Goal: Information Seeking & Learning: Check status

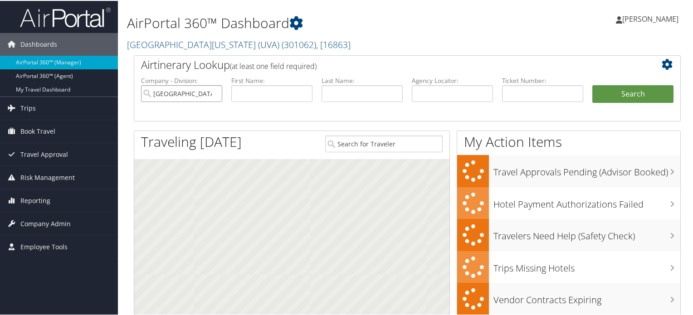
click at [215, 92] on input "[GEOGRAPHIC_DATA][US_STATE] (UVA)" at bounding box center [181, 92] width 81 height 17
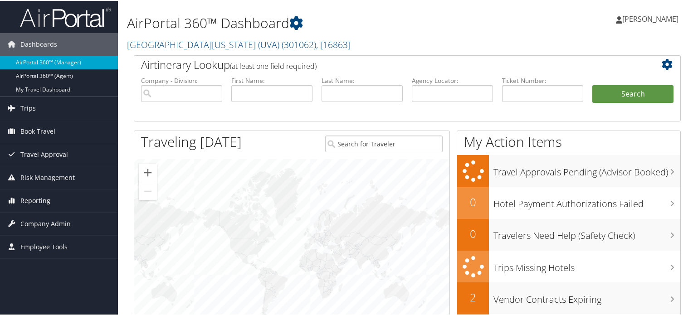
click at [34, 198] on span "Reporting" at bounding box center [35, 200] width 30 height 23
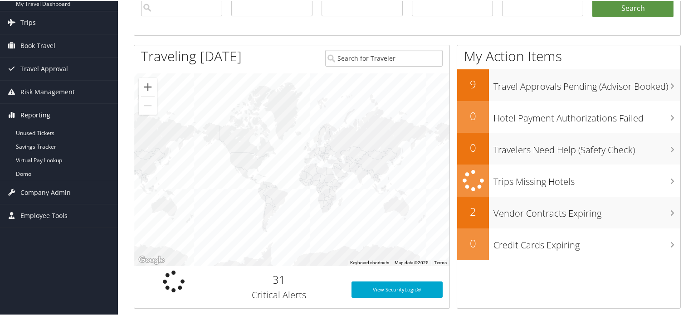
scroll to position [91, 0]
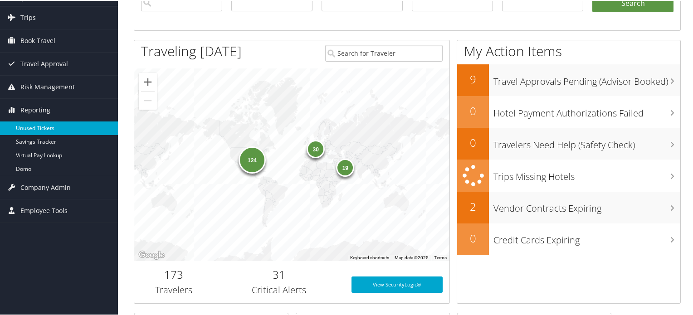
click at [43, 128] on link "Unused Tickets" at bounding box center [59, 128] width 118 height 14
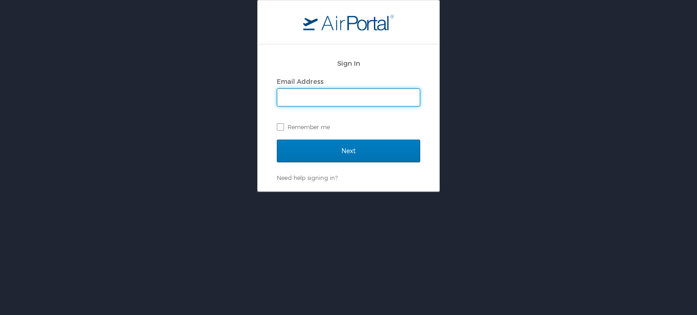
click at [314, 102] on input "Email Address" at bounding box center [348, 97] width 142 height 17
click at [303, 101] on input "Email Address" at bounding box center [348, 97] width 142 height 17
click at [280, 124] on label "Remember me" at bounding box center [348, 127] width 143 height 14
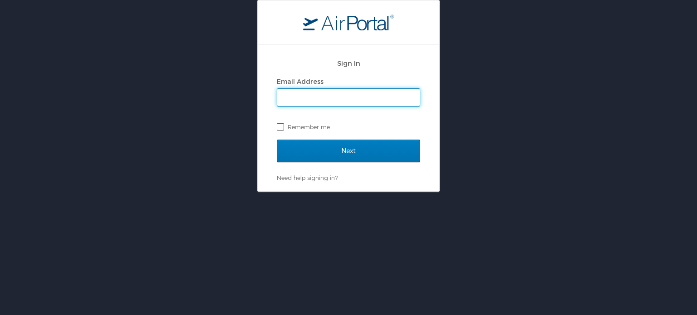
click at [280, 124] on input "Remember me" at bounding box center [280, 126] width 6 height 6
checkbox input "true"
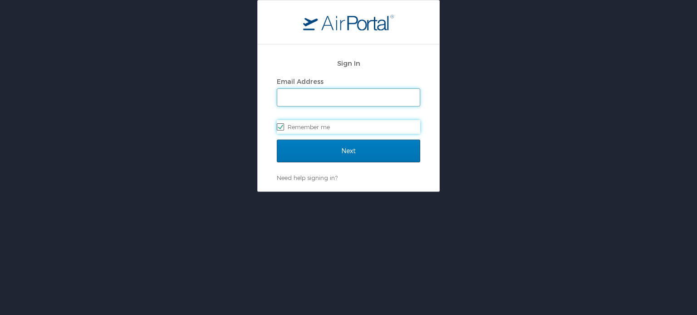
click at [293, 98] on input "Email Address" at bounding box center [348, 97] width 142 height 17
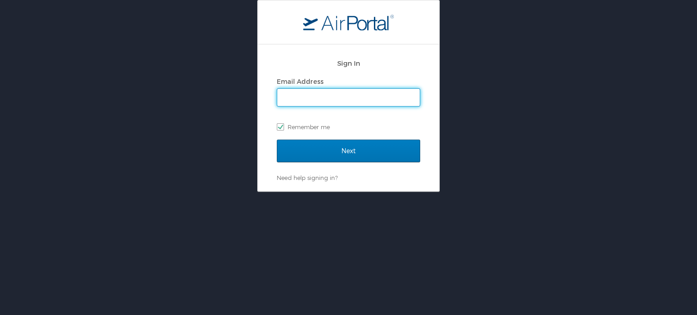
type input "A"
checkbox input "false"
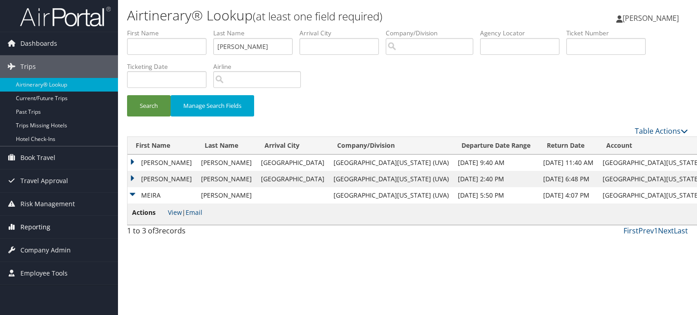
click at [42, 226] on span "Reporting" at bounding box center [35, 227] width 30 height 23
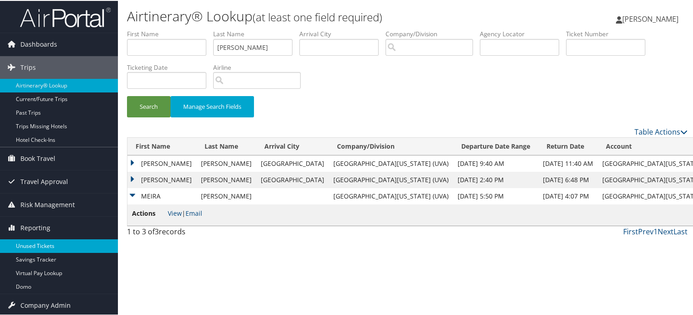
click at [38, 243] on link "Unused Tickets" at bounding box center [59, 246] width 118 height 14
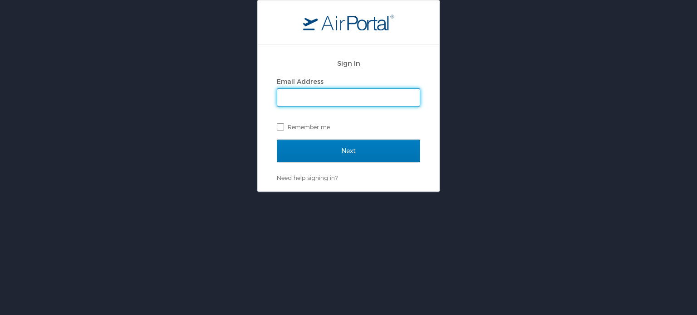
click at [305, 98] on input "Email Address" at bounding box center [348, 97] width 142 height 17
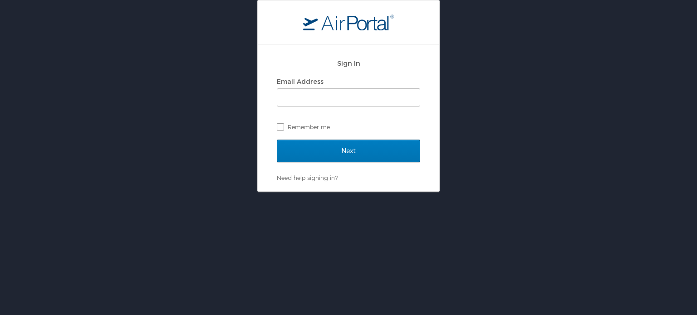
click at [277, 134] on div "Sign In Email Address Remember me" at bounding box center [348, 97] width 143 height 87
click at [283, 127] on label "Remember me" at bounding box center [348, 127] width 143 height 14
click at [283, 127] on input "Remember me" at bounding box center [280, 126] width 6 height 6
checkbox input "true"
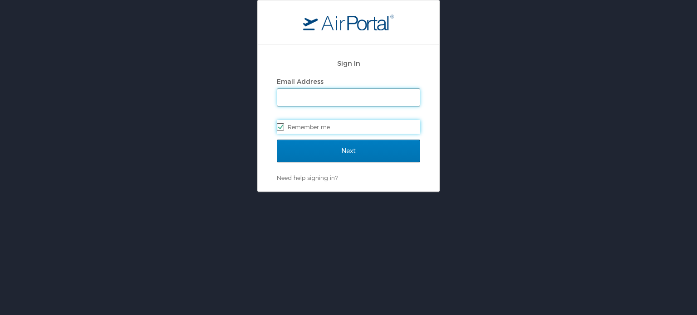
click at [300, 96] on input "Email Address" at bounding box center [348, 97] width 142 height 17
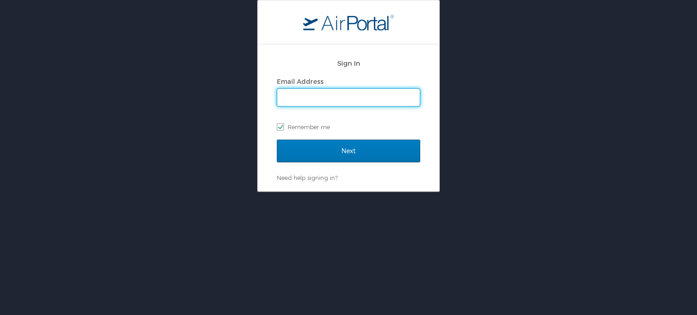
type input "A"
checkbox input "false"
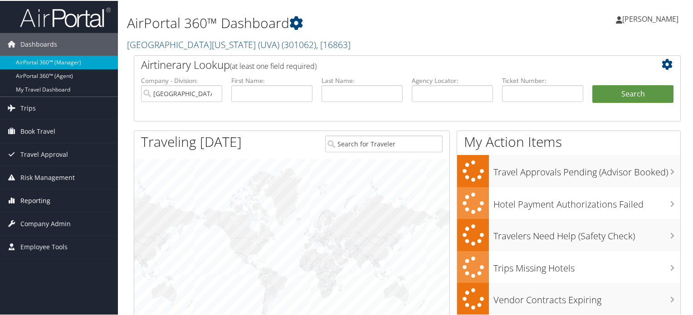
click at [39, 200] on span "Reporting" at bounding box center [35, 200] width 30 height 23
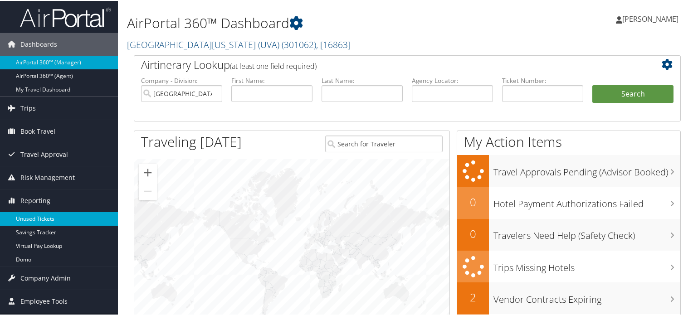
click at [37, 218] on link "Unused Tickets" at bounding box center [59, 218] width 118 height 14
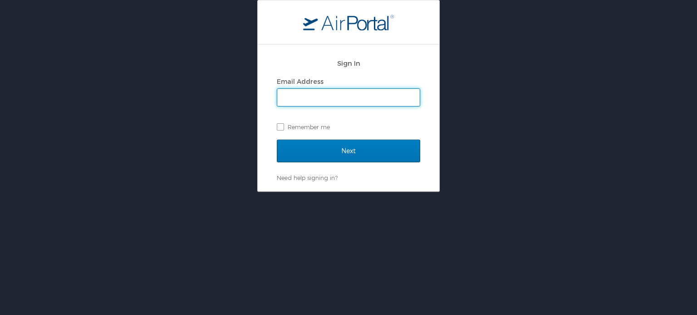
click at [365, 99] on input "Email Address" at bounding box center [348, 97] width 142 height 17
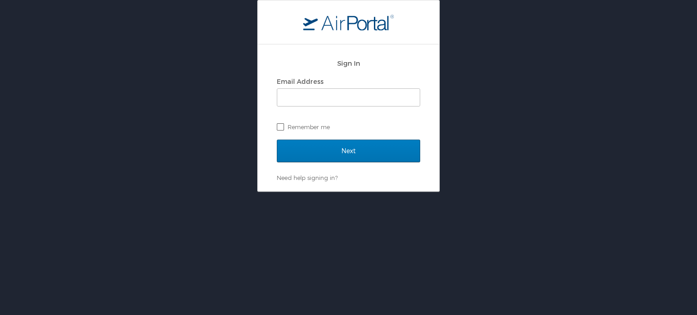
click at [278, 128] on label "Remember me" at bounding box center [348, 127] width 143 height 14
click at [278, 128] on input "Remember me" at bounding box center [280, 126] width 6 height 6
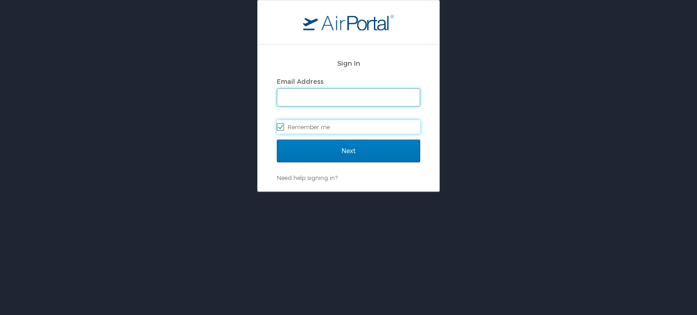
click at [318, 92] on input "Email Address" at bounding box center [348, 97] width 142 height 17
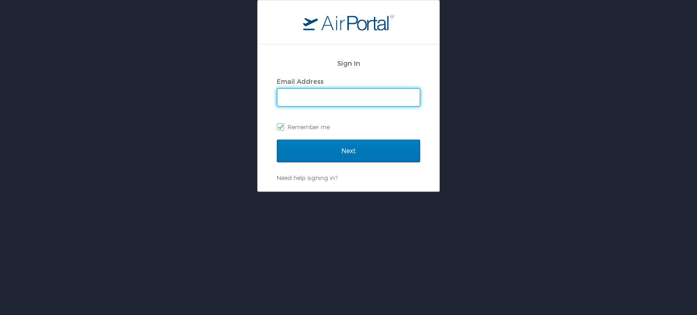
checkbox input "false"
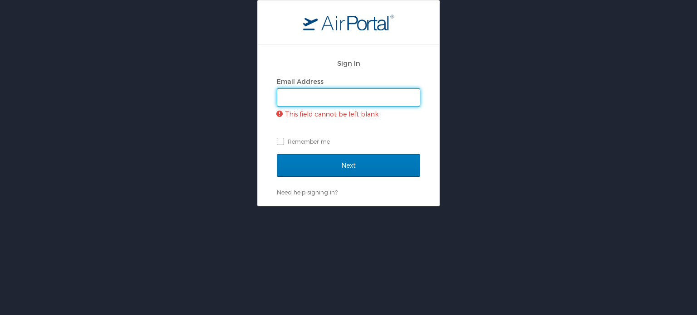
paste input "Anupam.roy@cbtravel.com"
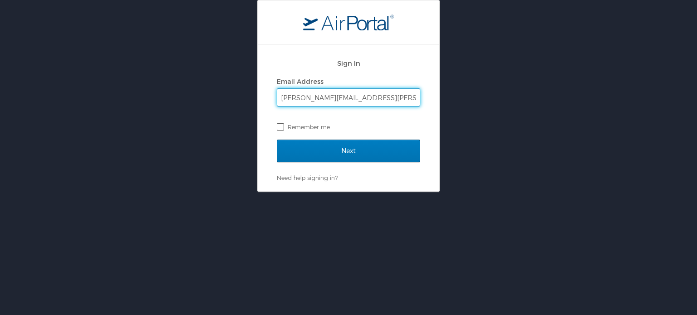
type input "Anupam.roy@cbtravel.com"
click at [281, 129] on label "Remember me" at bounding box center [348, 127] width 143 height 14
click at [281, 129] on input "Remember me" at bounding box center [280, 126] width 6 height 6
checkbox input "true"
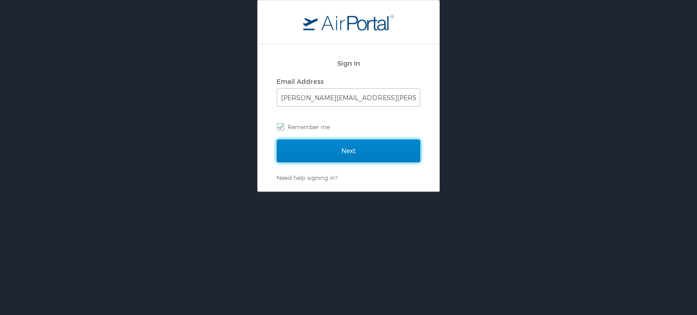
click at [305, 152] on input "Next" at bounding box center [348, 151] width 143 height 23
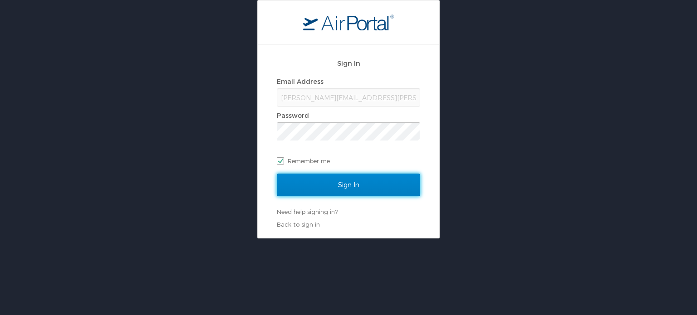
click at [319, 186] on input "Sign In" at bounding box center [348, 185] width 143 height 23
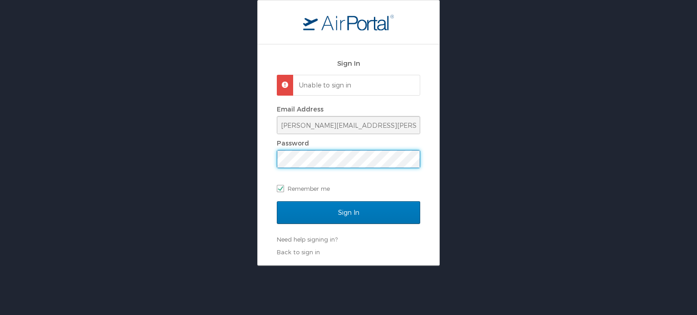
click at [199, 114] on div "Sign In Unable to sign in Email Address Anupam.roy@cbtravel.com Password Rememb…" at bounding box center [348, 133] width 697 height 266
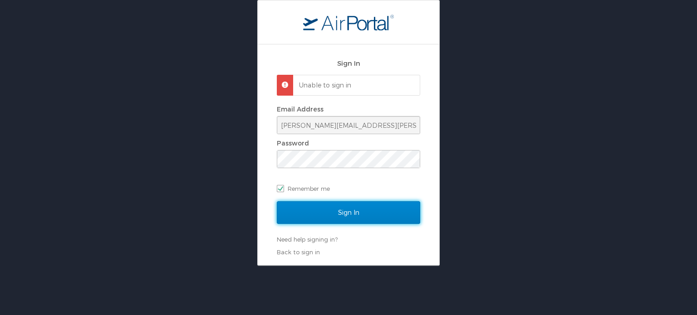
click at [324, 211] on input "Sign In" at bounding box center [348, 212] width 143 height 23
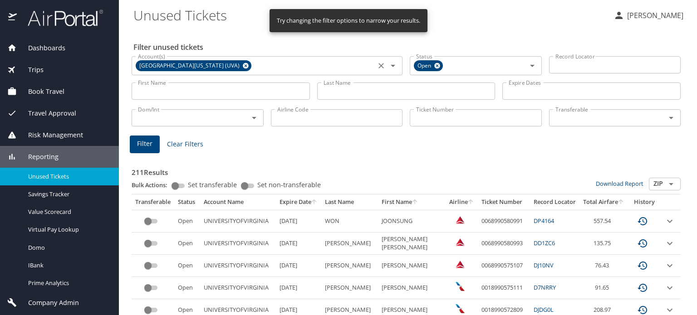
click at [243, 64] on icon at bounding box center [246, 66] width 6 height 6
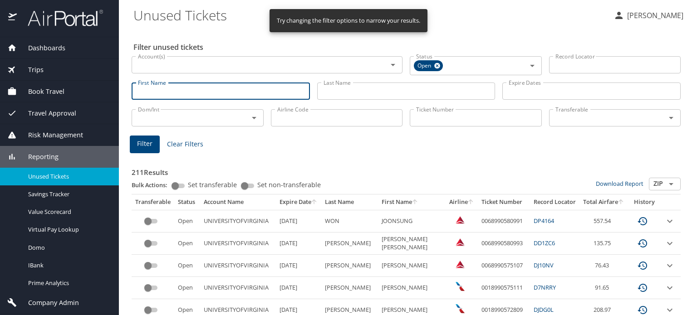
click at [207, 91] on input "First Name" at bounding box center [221, 91] width 178 height 17
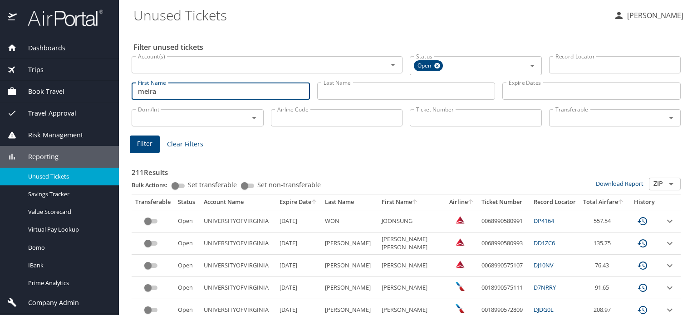
type input "meira"
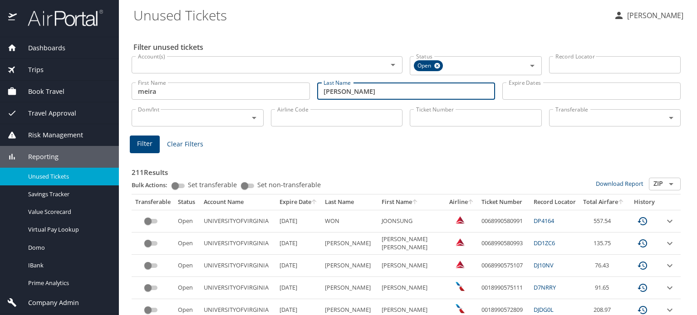
type input "kensky"
click at [145, 143] on span "Filter" at bounding box center [144, 143] width 15 height 11
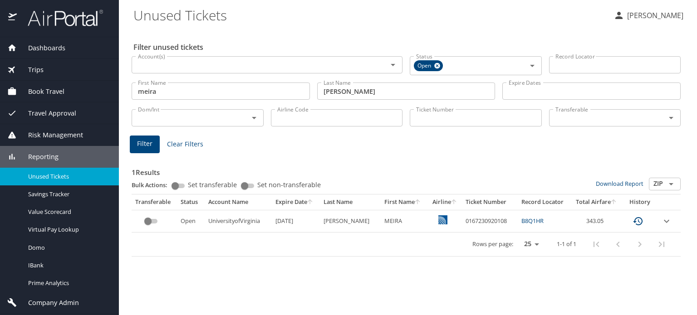
click at [491, 223] on td "0167230920108" at bounding box center [490, 221] width 56 height 22
copy td "0167230920108"
click at [459, 289] on div "Filter unused tickets Account(s) Account(s) Status Open Status Record Locator R…" at bounding box center [407, 172] width 549 height 286
drag, startPoint x: 584, startPoint y: 220, endPoint x: 603, endPoint y: 220, distance: 18.6
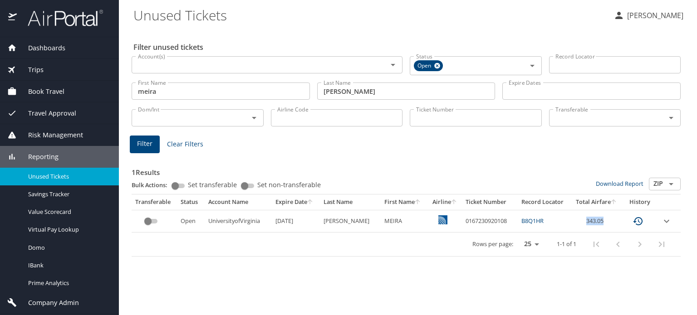
click at [603, 220] on td "343.05" at bounding box center [596, 221] width 52 height 22
copy td "343.05"
click at [69, 20] on img at bounding box center [60, 18] width 85 height 18
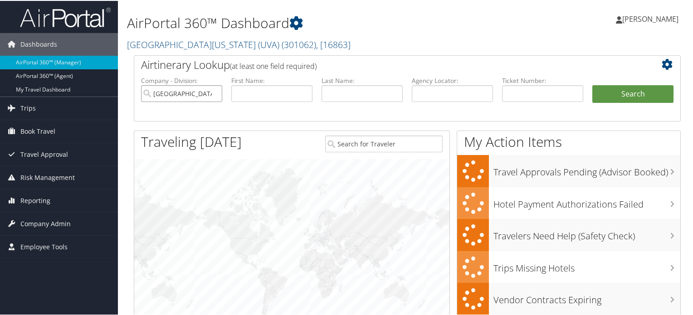
click at [213, 93] on input "[GEOGRAPHIC_DATA][US_STATE] (UVA)" at bounding box center [181, 92] width 81 height 17
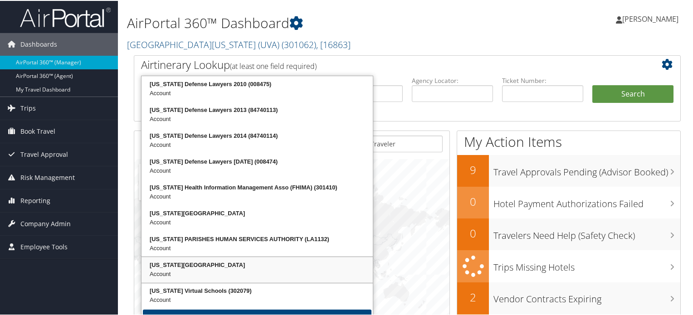
click at [193, 269] on div "Account" at bounding box center [257, 273] width 229 height 9
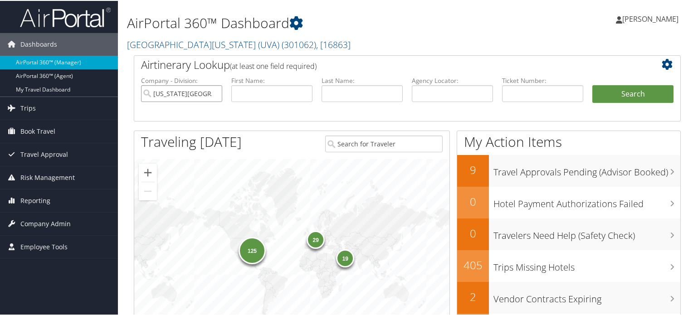
type input "[US_STATE][GEOGRAPHIC_DATA]"
